Goal: Feedback & Contribution: Leave review/rating

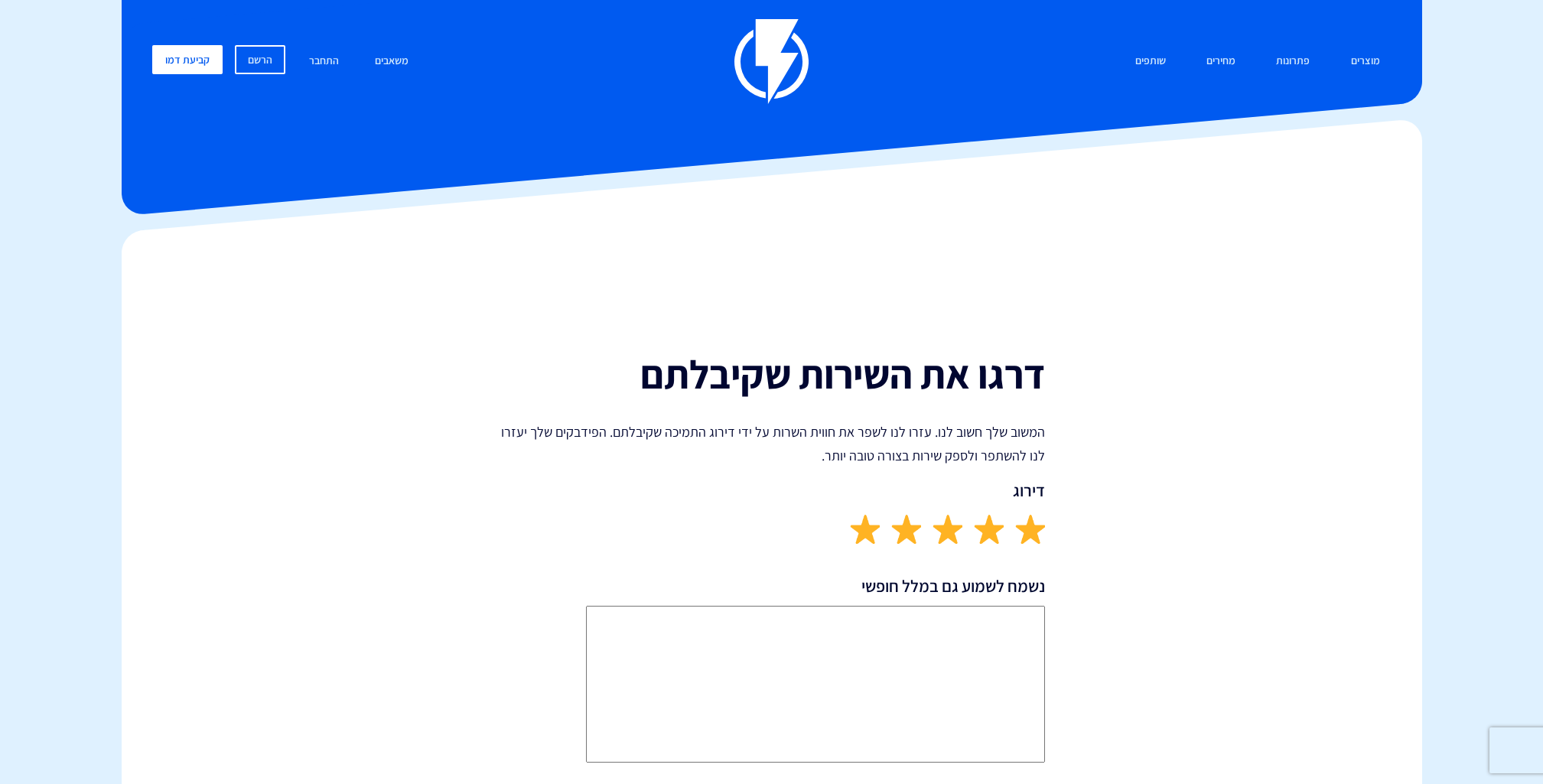
click at [928, 644] on textarea "נשמח לשמוע גם במלל חופשי" at bounding box center [815, 684] width 459 height 157
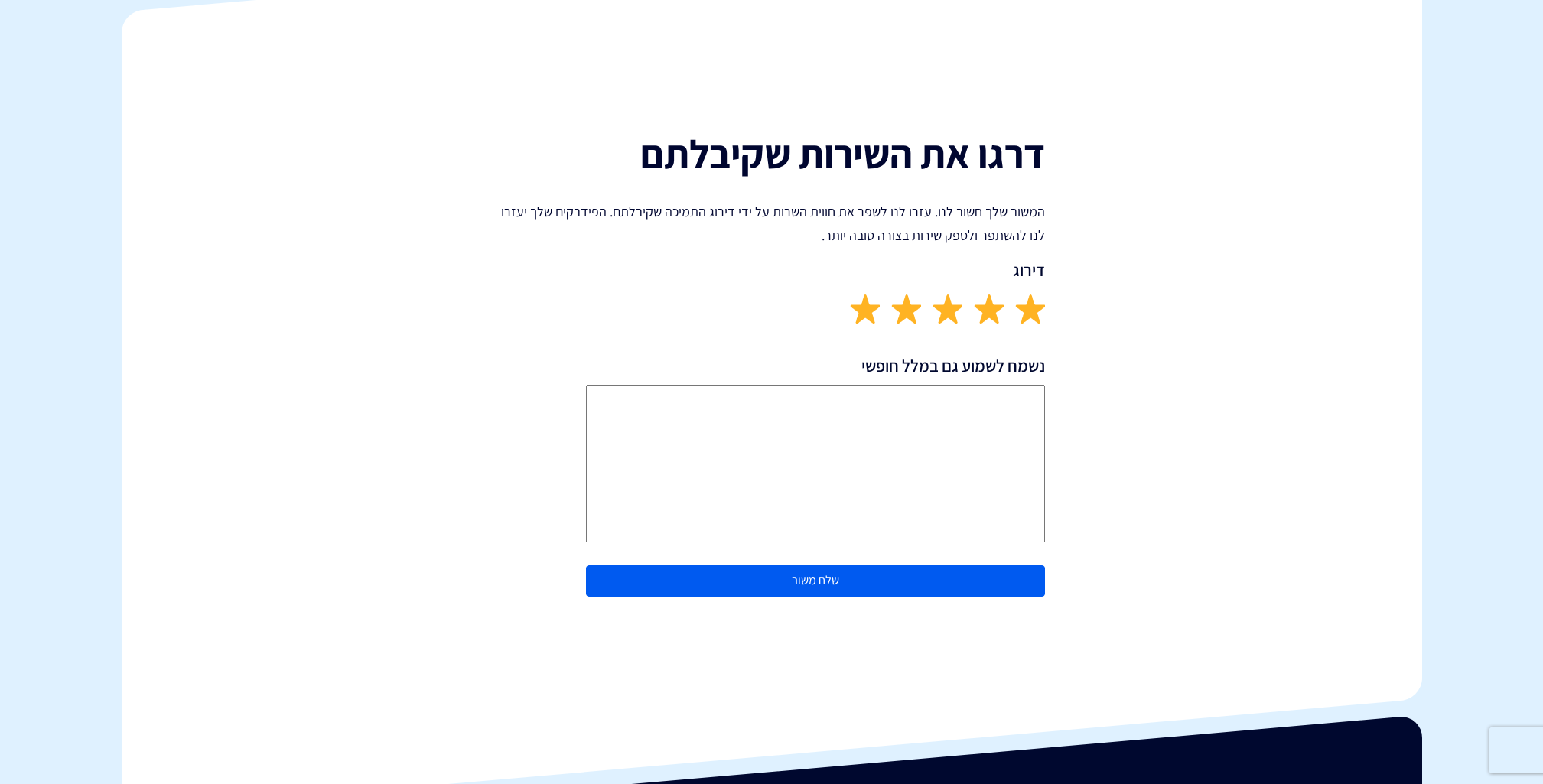
scroll to position [250, 0]
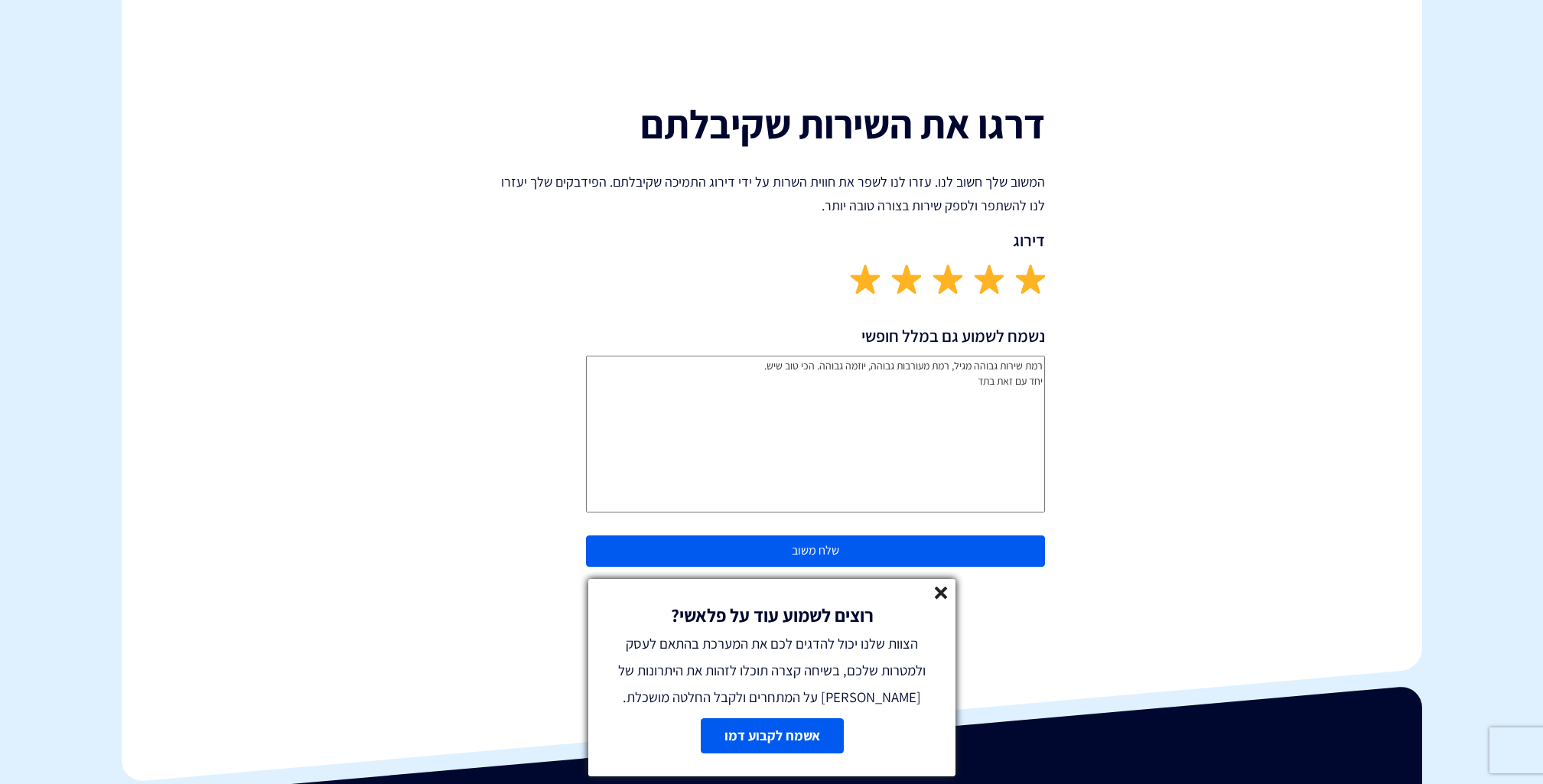
click at [928, 388] on textarea "רמת שירות גבוהה מגיל, רמת מעורבות גבוהה, יוזמה גבוהה. הכי טוב שיש. יחד עם זאת ב…" at bounding box center [815, 434] width 459 height 157
click at [968, 367] on textarea "רמת שירות גבוהה מגיל, רמת מעורבות גבוהה, יוזמה גבוהה. הכי טוב שיש. יחד עם זאת ב…" at bounding box center [815, 434] width 459 height 157
click at [874, 417] on textarea "רמת שירות גבוהה מבחור בשם גיל, רמת מעורבות גבוהה, יוזמה גבוהה. הכי טוב שיש. יחד…" at bounding box center [815, 434] width 459 height 157
click at [775, 367] on textarea "רמת שירות גבוהה מבחור בשם גיל, רמת מעורבות גבוהה, יוזמה גבוהה. הכי טוב שיש. יחד…" at bounding box center [815, 434] width 459 height 157
click at [630, 373] on textarea "רמת שירות גבוהה מבחור בשם גיל, רמת מעורבות גבוהה, יוזמה גבוהה ואחריות אישית. הכ…" at bounding box center [815, 434] width 459 height 157
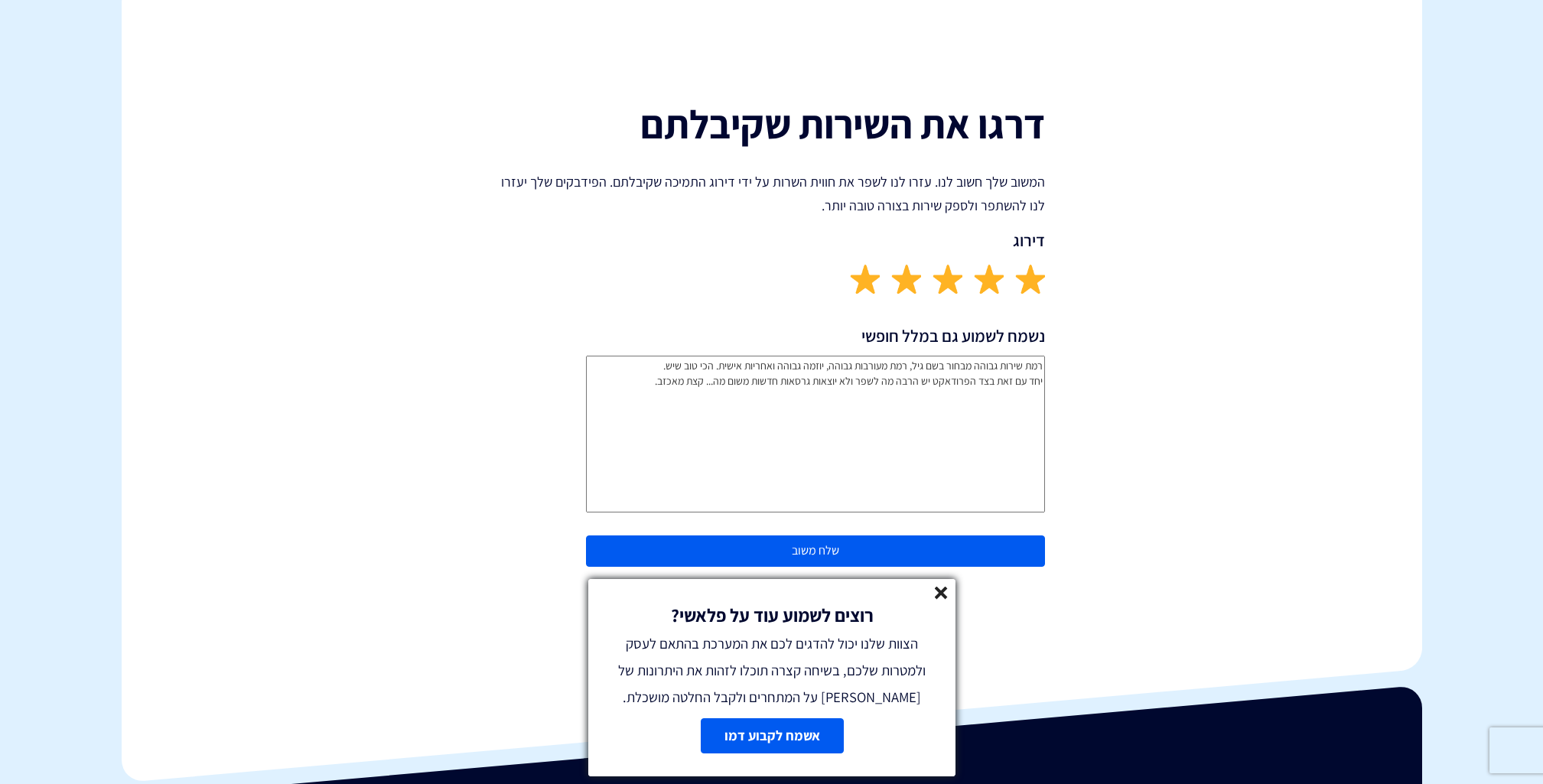
click at [865, 412] on textarea "רמת שירות גבוהה מבחור בשם גיל, רמת מעורבות גבוהה, יוזמה גבוהה ואחריות אישית. הכ…" at bounding box center [815, 434] width 459 height 157
click at [752, 386] on textarea "רמת שירות גבוהה מבחור בשם גיל, רמת מעורבות גבוהה, יוזמה גבוהה ואחריות אישית. הכ…" at bounding box center [815, 434] width 459 height 157
click at [939, 583] on div "רוצים לשמוע עוד על פלאשי? הצוות שלנו יכול להדגים לכם את המערכת בהתאם לעסק ולמטר…" at bounding box center [772, 645] width 367 height 131
click at [946, 588] on icon at bounding box center [941, 593] width 13 height 13
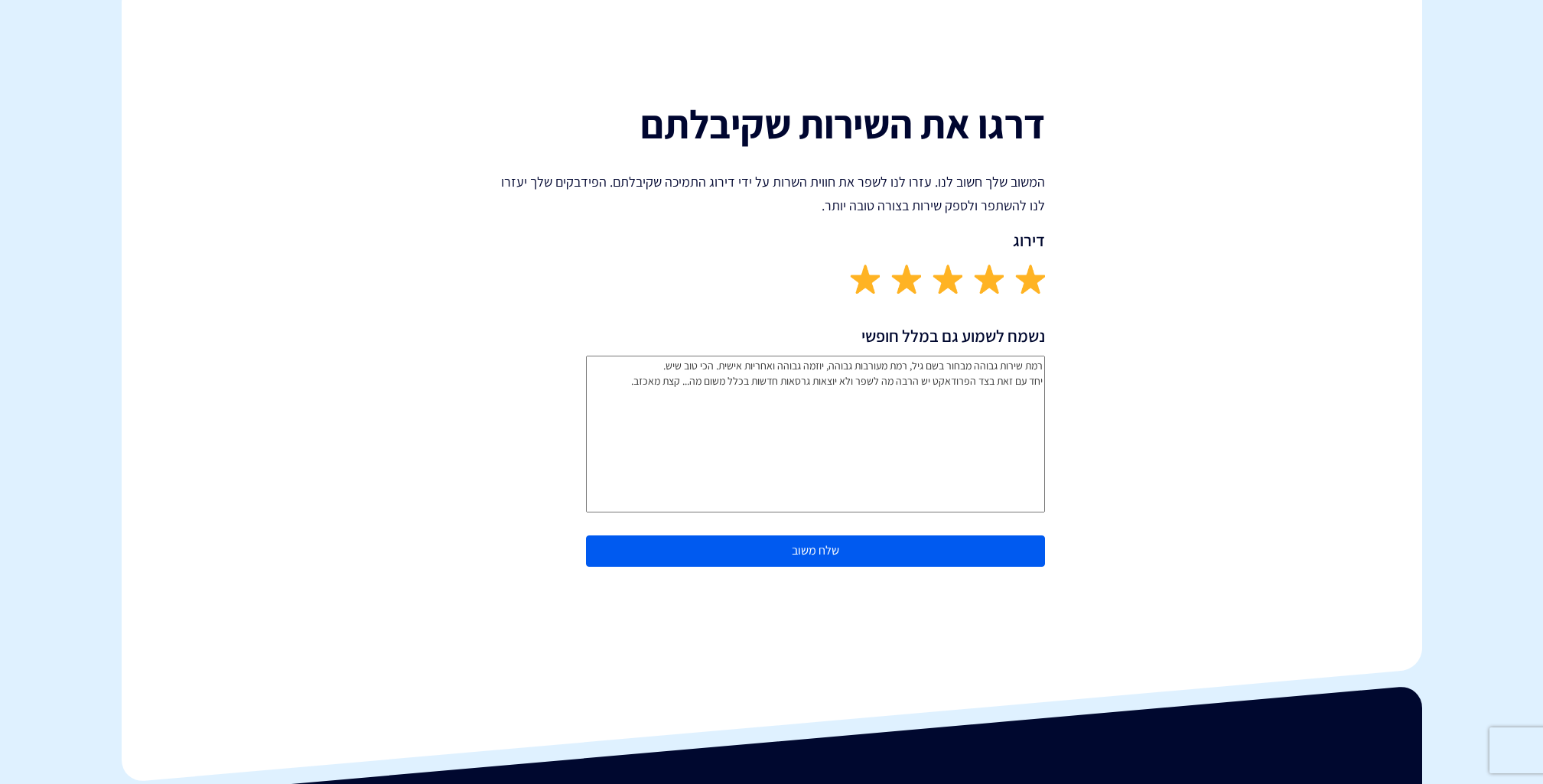
click at [624, 375] on textarea "רמת שירות גבוהה מבחור בשם גיל, רמת מעורבות גבוהה, יוזמה גבוהה ואחריות אישית. הכ…" at bounding box center [815, 434] width 459 height 157
type textarea "רמת שירות גבוהה מבחור בשם גיל, רמת מעורבות גבוהה, יוזמה גבוהה ואחריות אישית. הכ…"
click at [833, 549] on button "שלח משוב" at bounding box center [815, 551] width 459 height 32
